Goal: Transaction & Acquisition: Purchase product/service

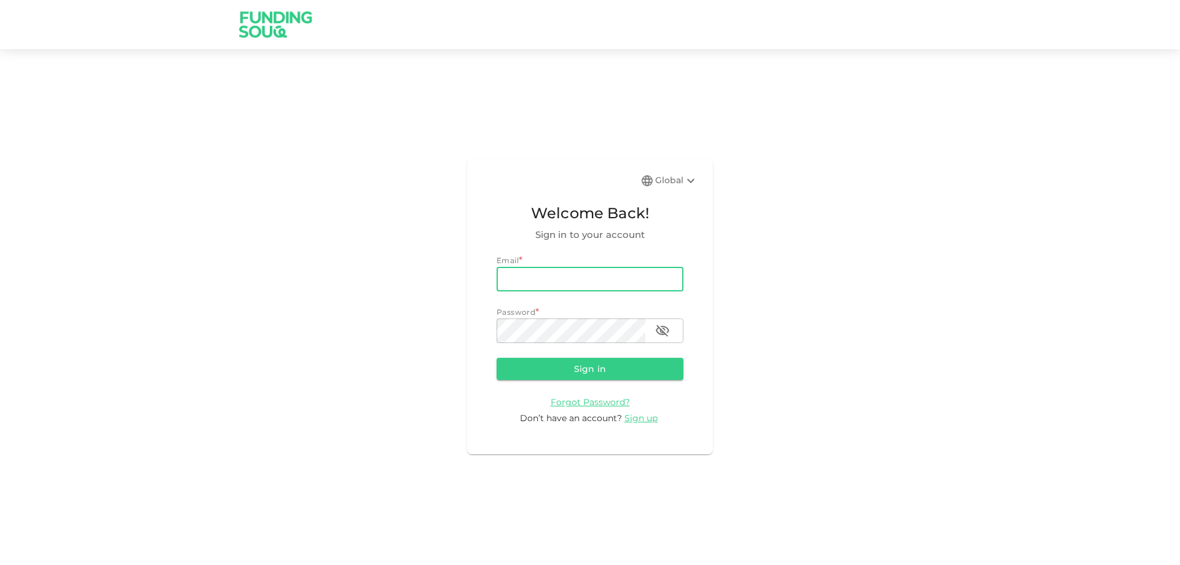
click at [569, 277] on input "email" at bounding box center [590, 279] width 187 height 25
type input "[EMAIL_ADDRESS][DOMAIN_NAME]"
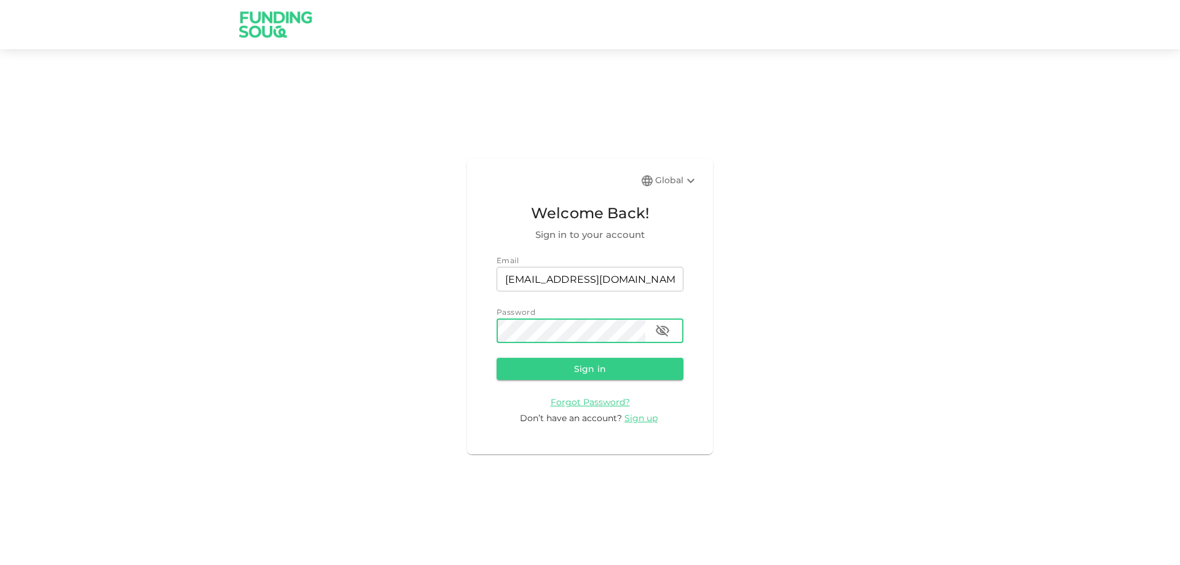
click at [497, 358] on button "Sign in" at bounding box center [590, 369] width 187 height 22
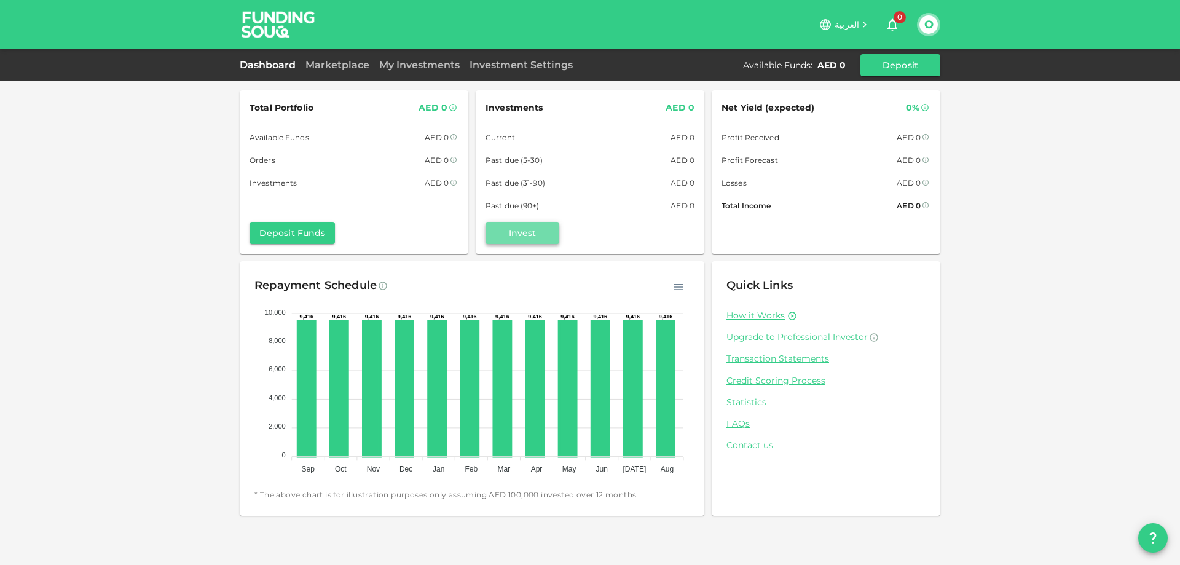
click at [508, 227] on button "Invest" at bounding box center [523, 233] width 74 height 22
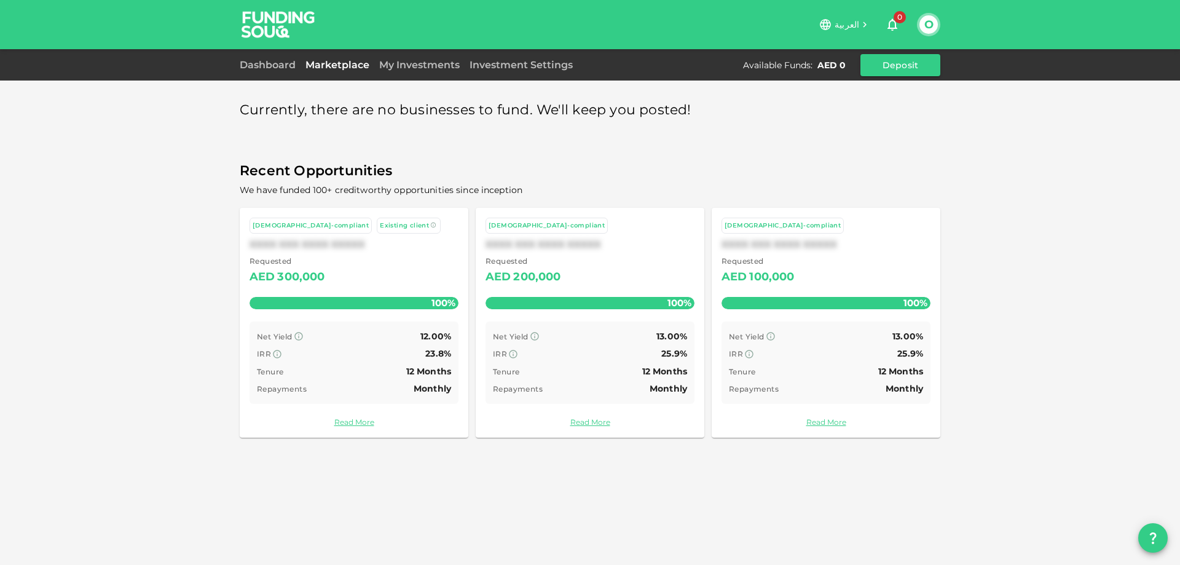
click at [377, 376] on div "Tenure 12 Months" at bounding box center [354, 371] width 194 height 15
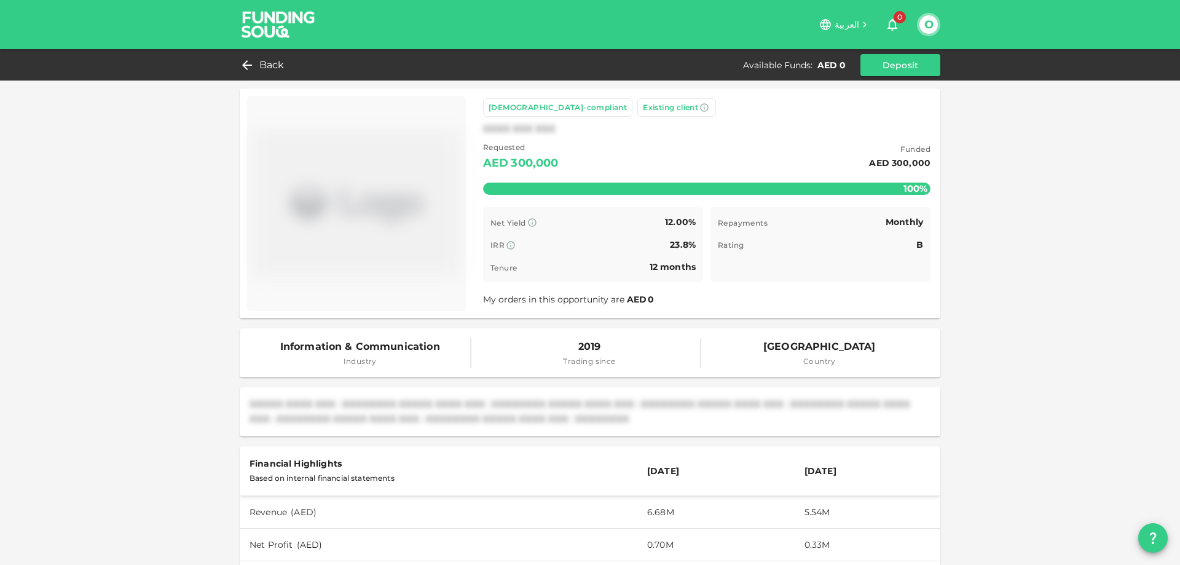
click at [359, 183] on img at bounding box center [356, 203] width 209 height 205
click at [518, 125] on div "XXXX XXX XXX" at bounding box center [519, 129] width 73 height 15
click at [264, 63] on span "Back" at bounding box center [271, 65] width 25 height 17
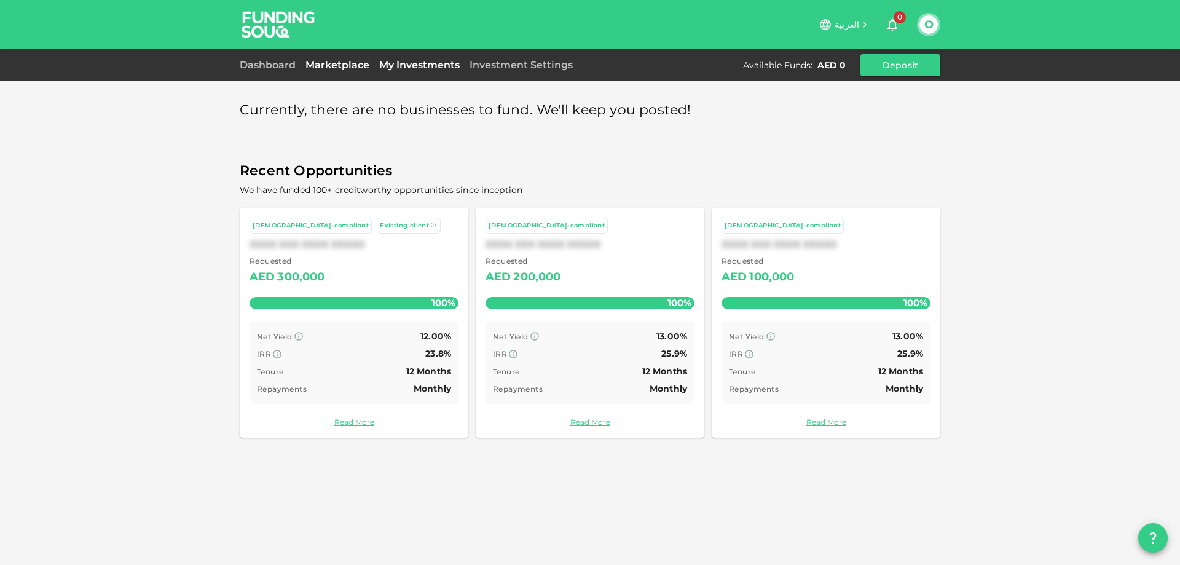
click at [417, 64] on link "My Investments" at bounding box center [419, 65] width 90 height 12
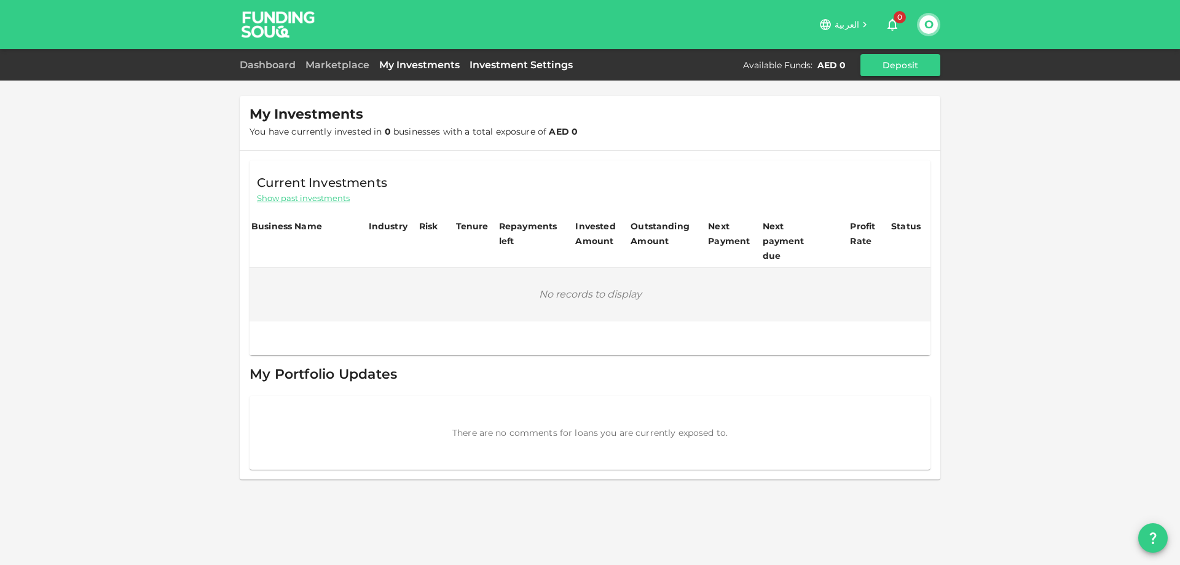
click at [517, 66] on link "Investment Settings" at bounding box center [521, 65] width 113 height 12
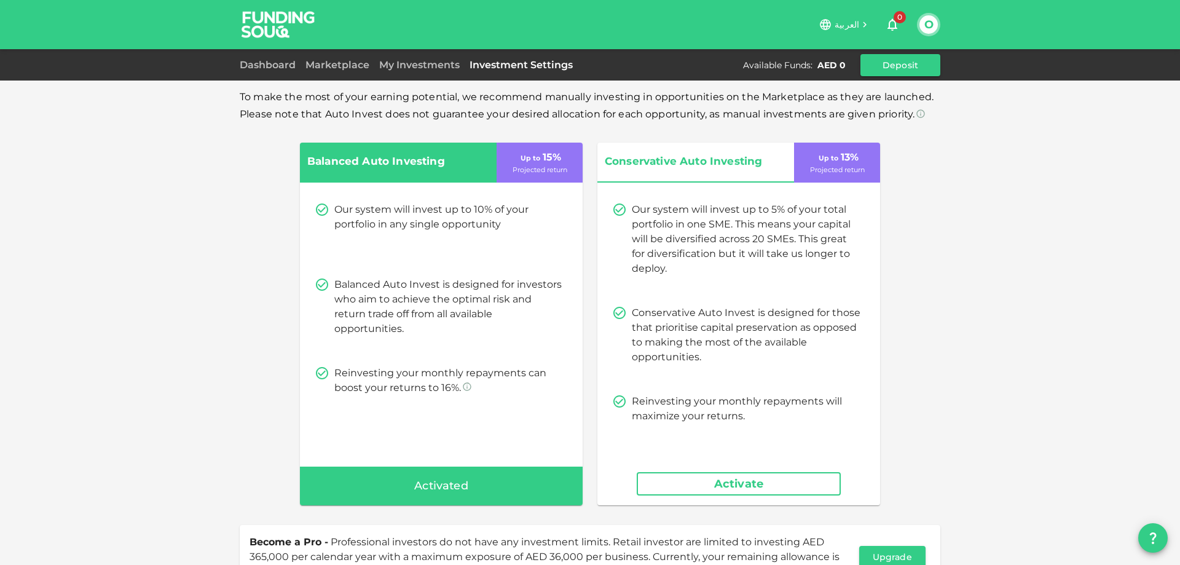
click at [281, 71] on div "Dashboard" at bounding box center [270, 65] width 61 height 15
click at [280, 68] on link "Dashboard" at bounding box center [270, 65] width 61 height 12
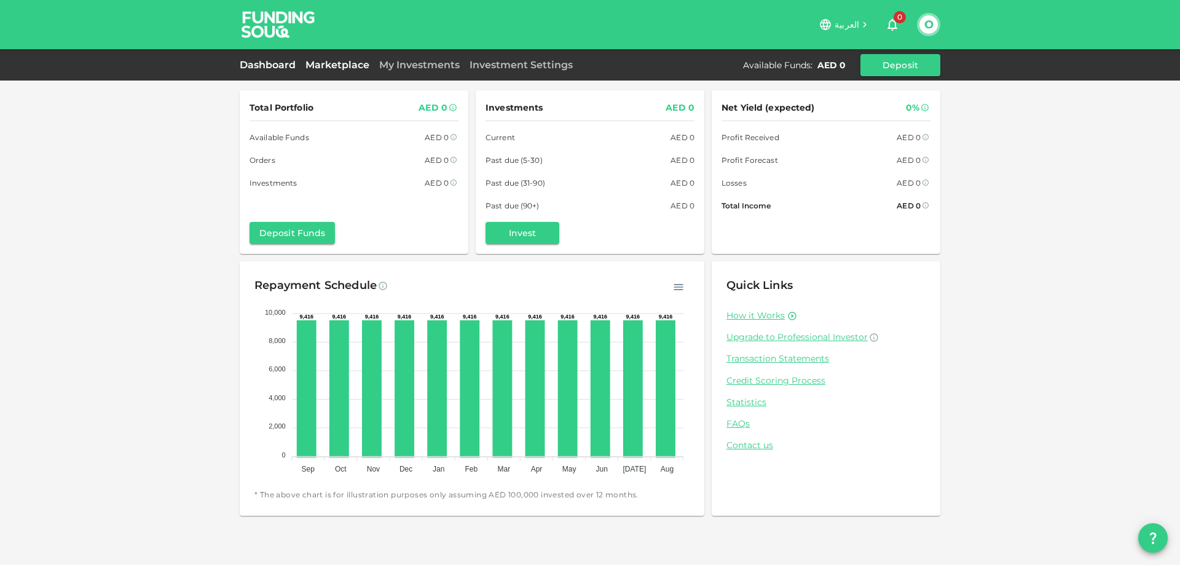
click at [308, 65] on link "Marketplace" at bounding box center [338, 65] width 74 height 12
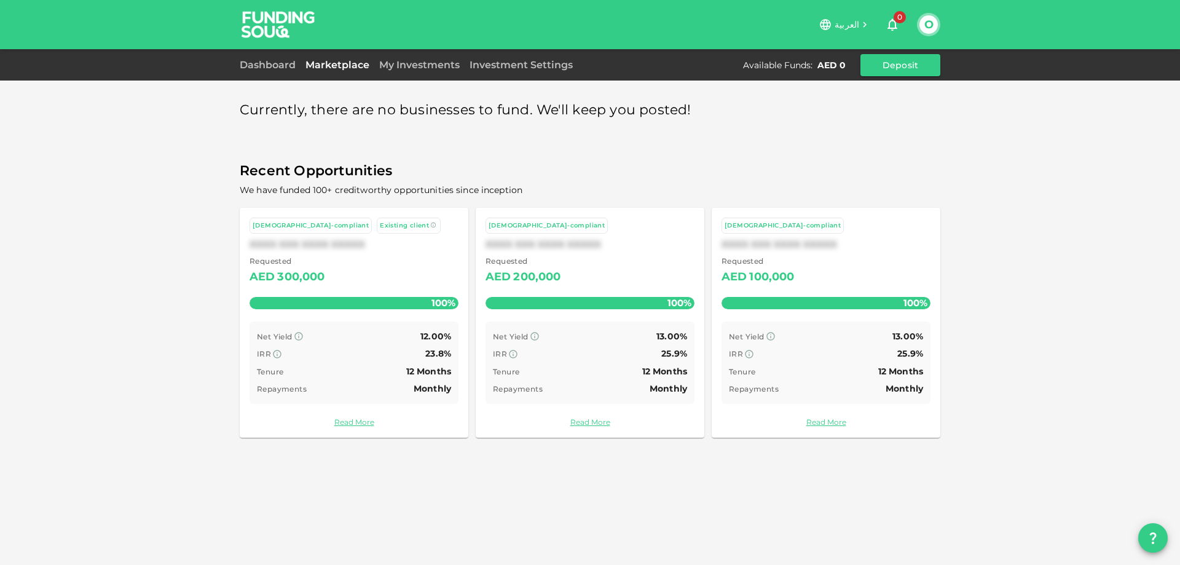
click at [348, 188] on span "We have funded 100+ creditworthy opportunities since inception" at bounding box center [381, 189] width 283 height 11
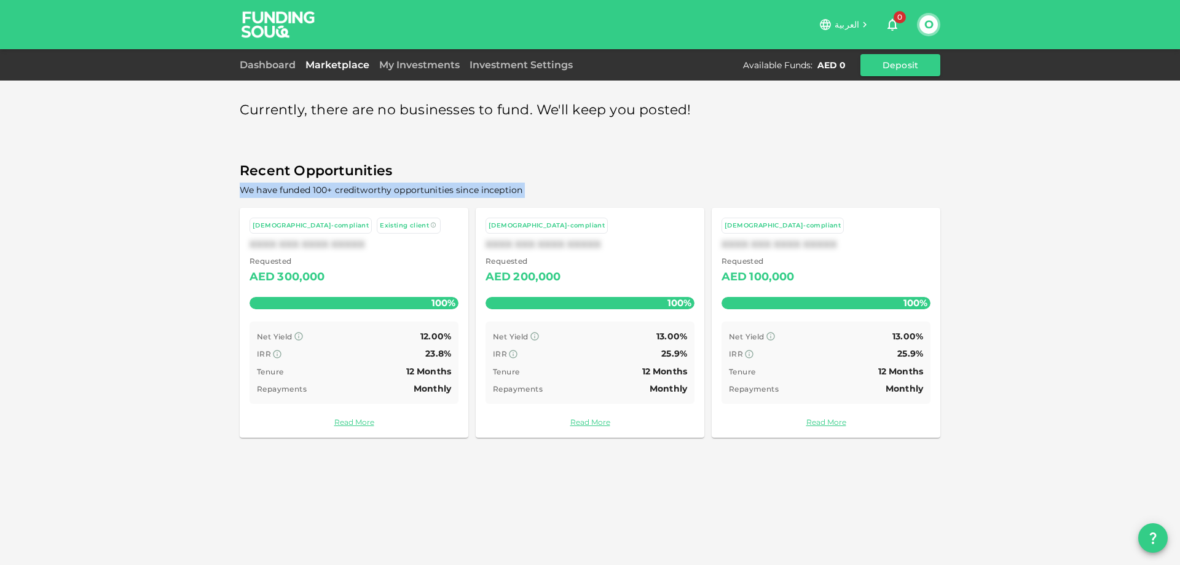
click at [348, 188] on span "We have funded 100+ creditworthy opportunities since inception" at bounding box center [381, 189] width 283 height 11
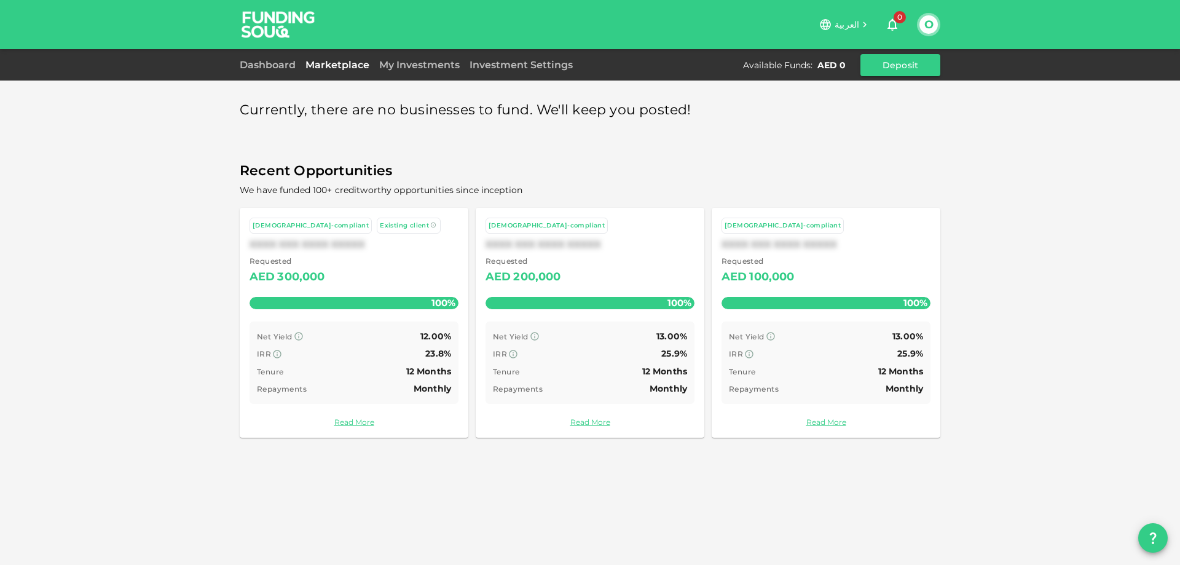
click at [376, 182] on span "Recent Opportunities" at bounding box center [590, 171] width 701 height 24
click at [334, 109] on span "Currently, there are no businesses to fund. We'll keep you posted!" at bounding box center [466, 110] width 452 height 24
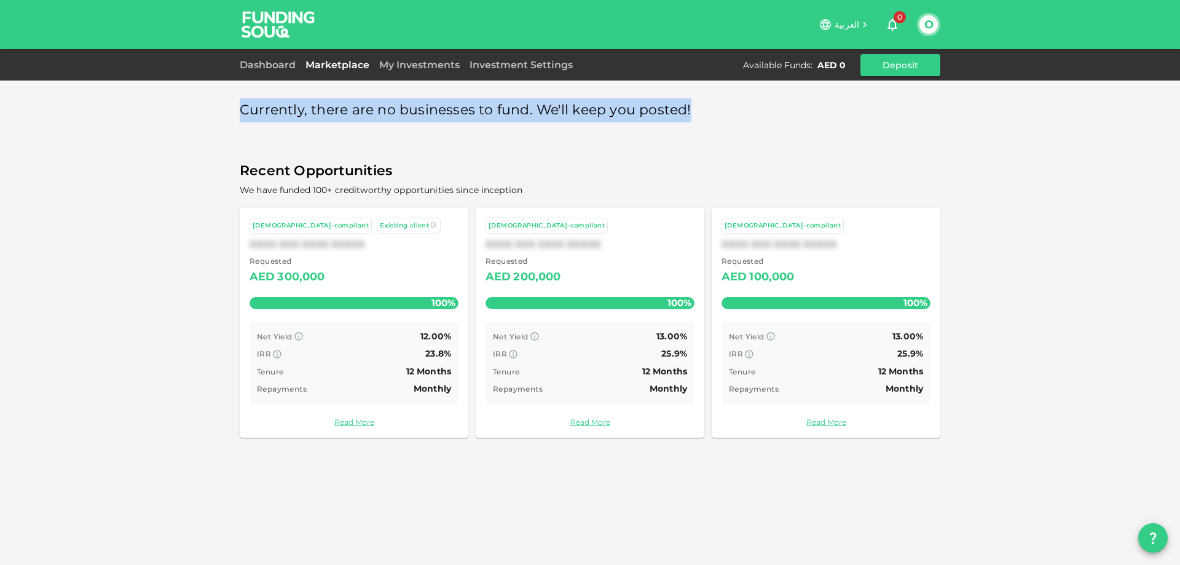
click at [334, 109] on span "Currently, there are no businesses to fund. We'll keep you posted!" at bounding box center [466, 110] width 452 height 24
click at [294, 25] on img at bounding box center [278, 24] width 92 height 49
